Goal: Find specific page/section: Find specific page/section

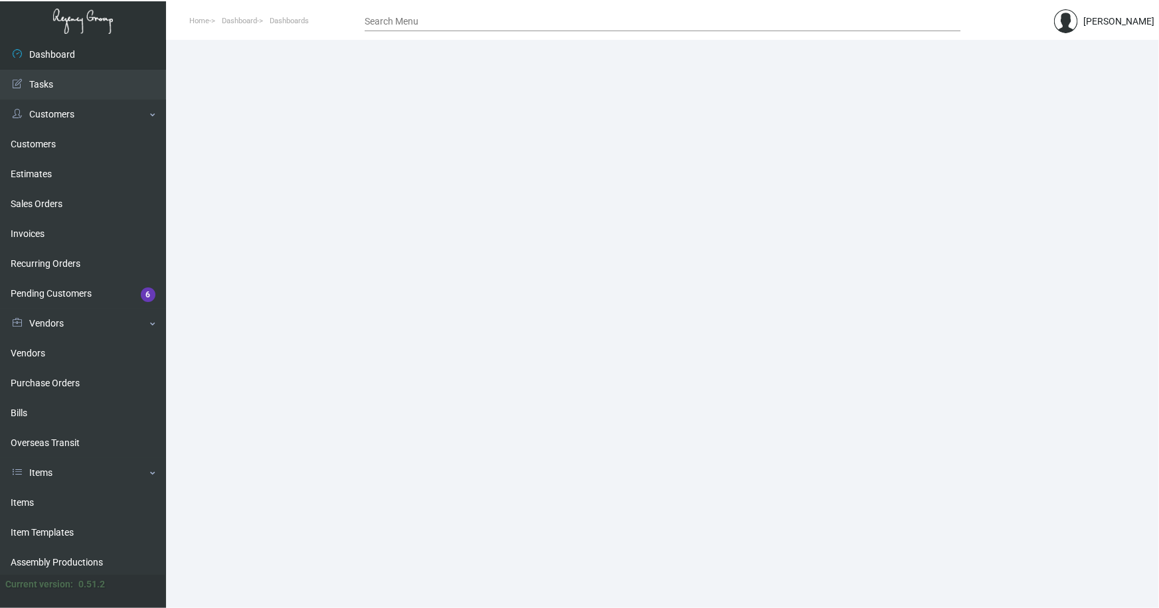
drag, startPoint x: 27, startPoint y: 497, endPoint x: 317, endPoint y: 351, distance: 325.2
click at [27, 497] on link "Items" at bounding box center [83, 503] width 166 height 30
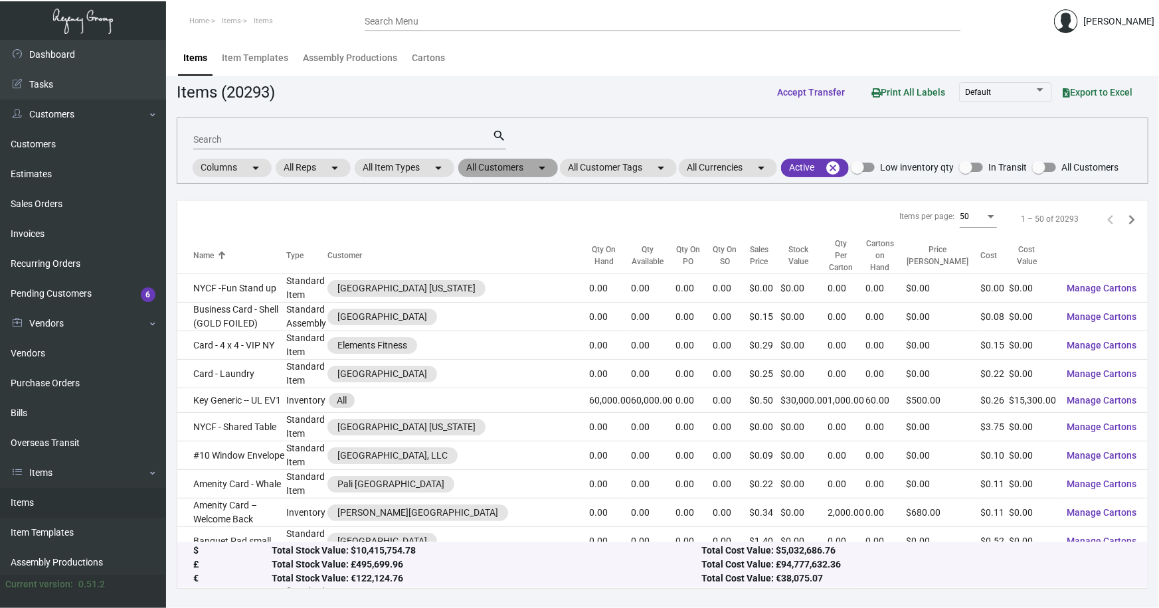
click at [519, 167] on mat-chip "All Customers arrow_drop_down" at bounding box center [508, 168] width 100 height 19
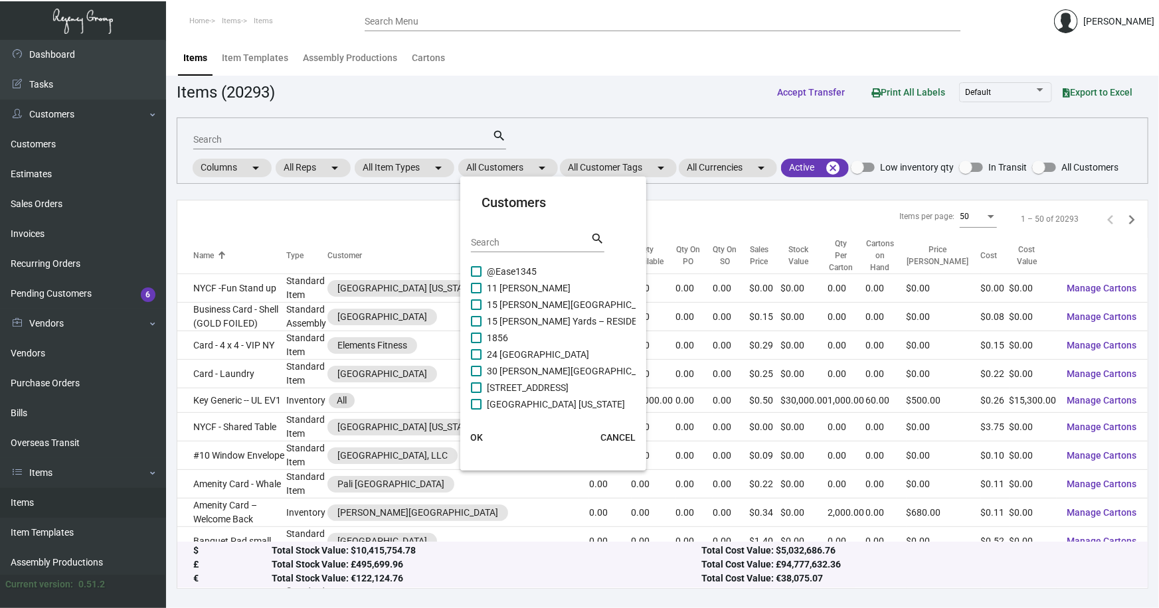
click at [518, 252] on div "Search search" at bounding box center [537, 247] width 133 height 33
click at [519, 244] on input "Search" at bounding box center [531, 243] width 120 height 11
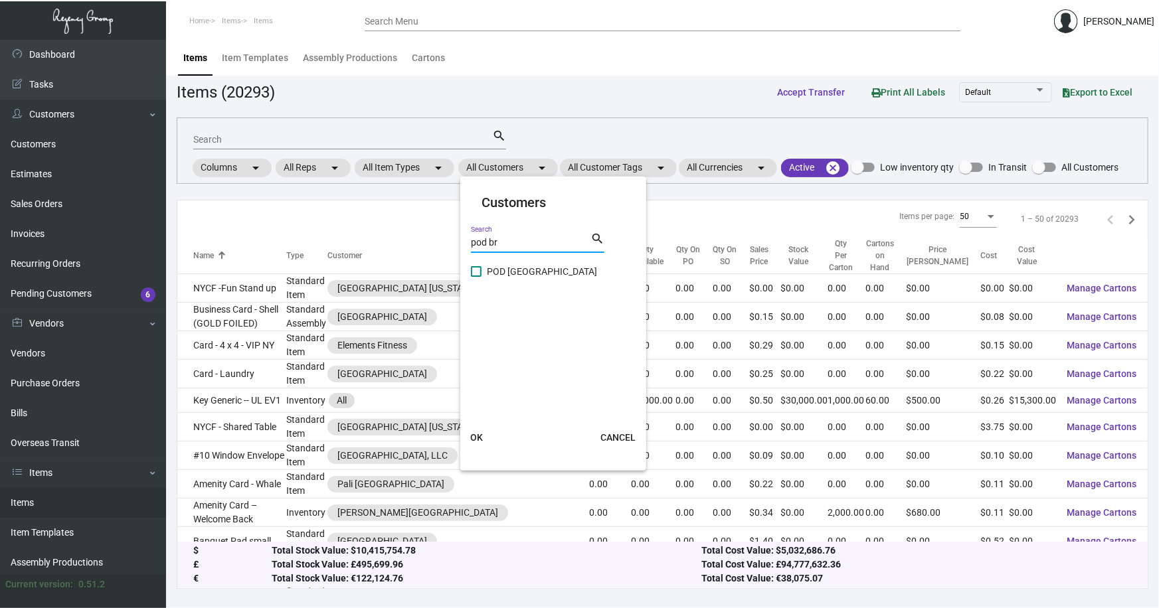
type input "pod br"
click at [544, 270] on span "POD [GEOGRAPHIC_DATA]" at bounding box center [542, 272] width 110 height 16
click at [476, 277] on input "POD [GEOGRAPHIC_DATA]" at bounding box center [475, 277] width 1 height 1
checkbox input "true"
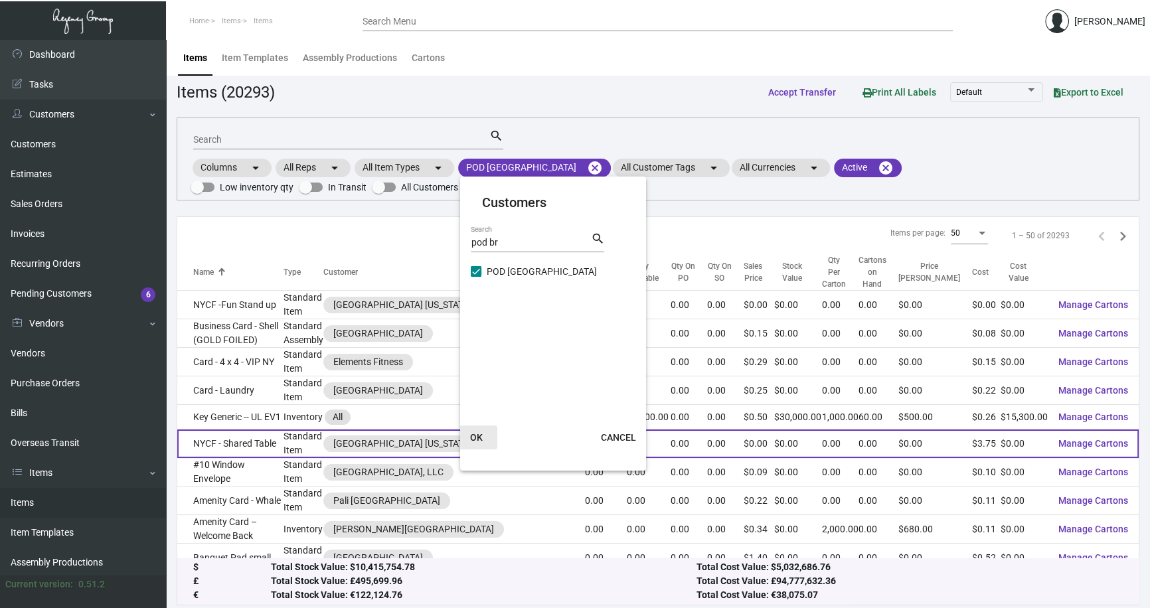
click at [473, 433] on span "OK" at bounding box center [476, 437] width 13 height 11
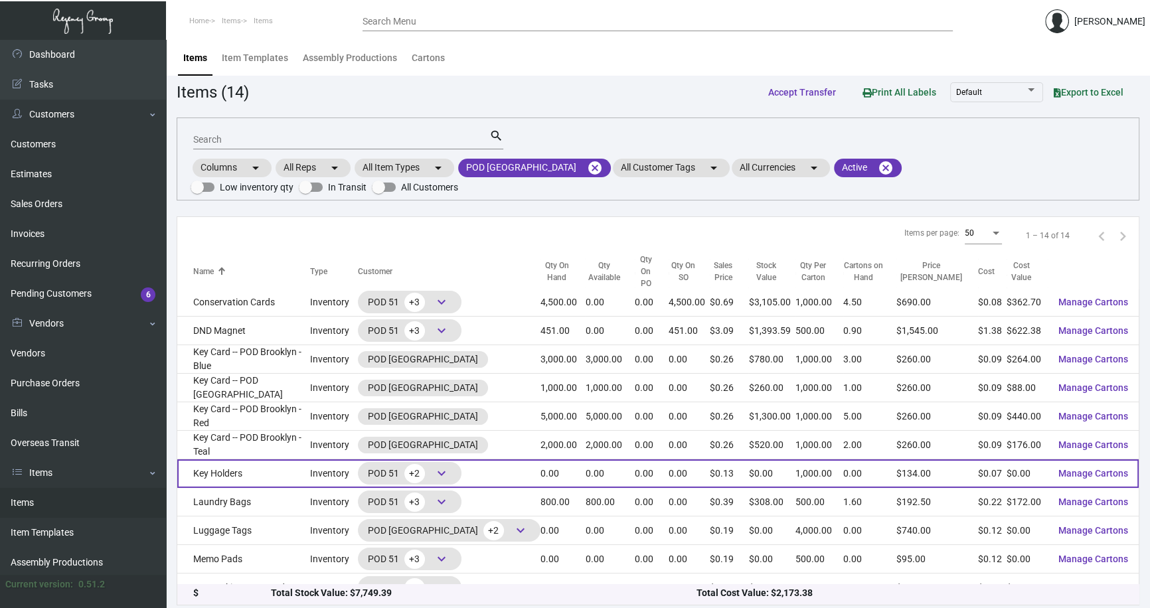
scroll to position [93, 0]
